Goal: Navigation & Orientation: Find specific page/section

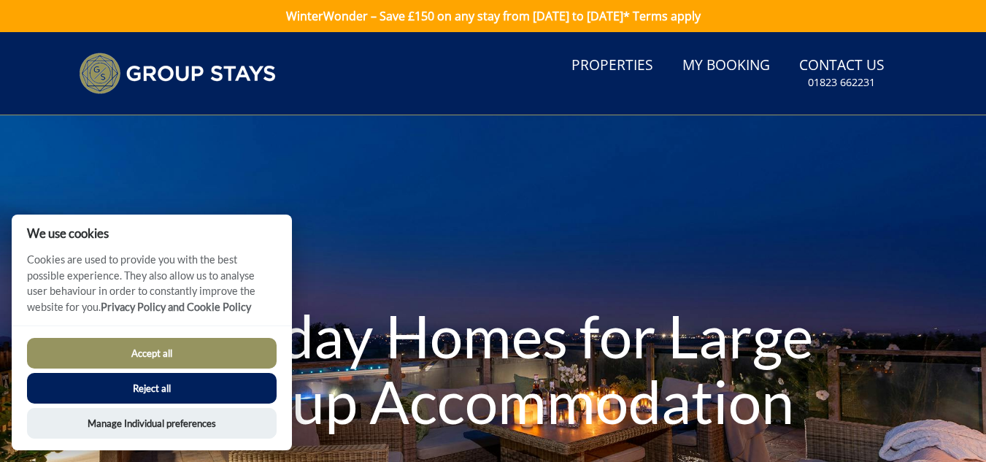
click at [185, 349] on button "Accept all" at bounding box center [152, 353] width 250 height 31
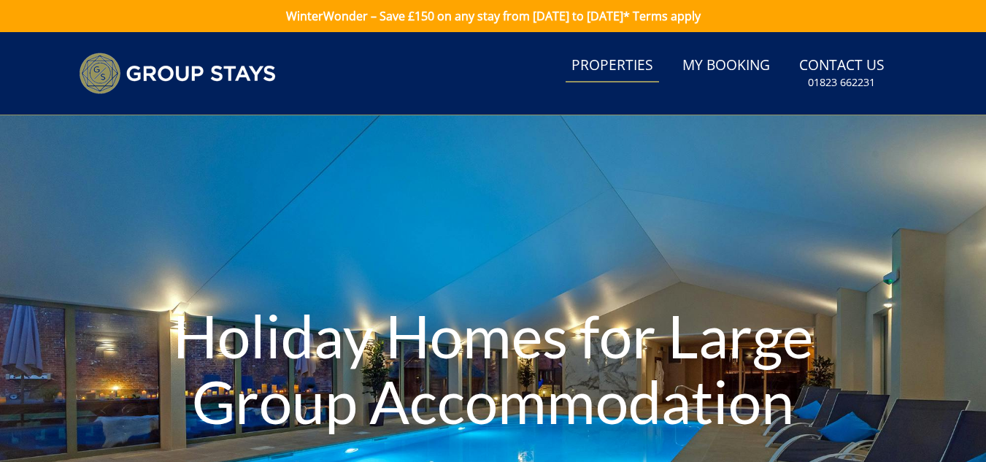
click at [610, 66] on link "Properties" at bounding box center [612, 66] width 93 height 33
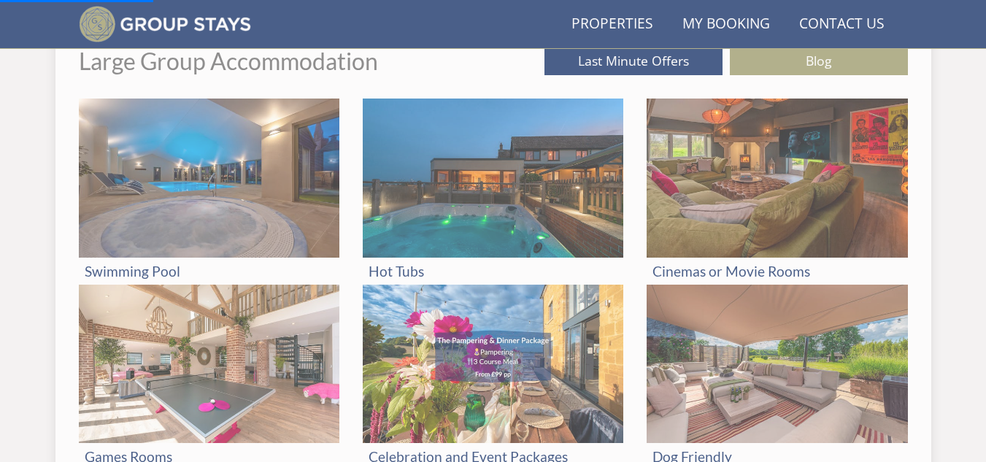
scroll to position [791, 0]
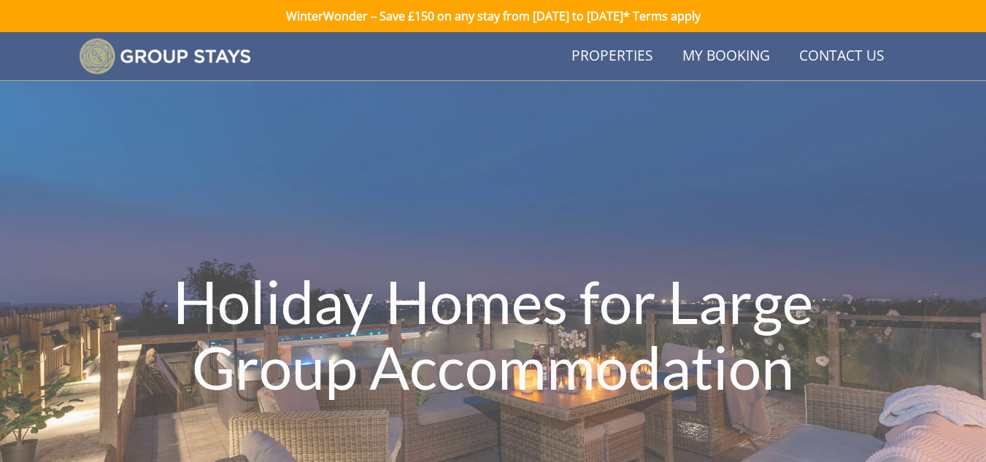
scroll to position [794, 0]
